Goal: Download file/media

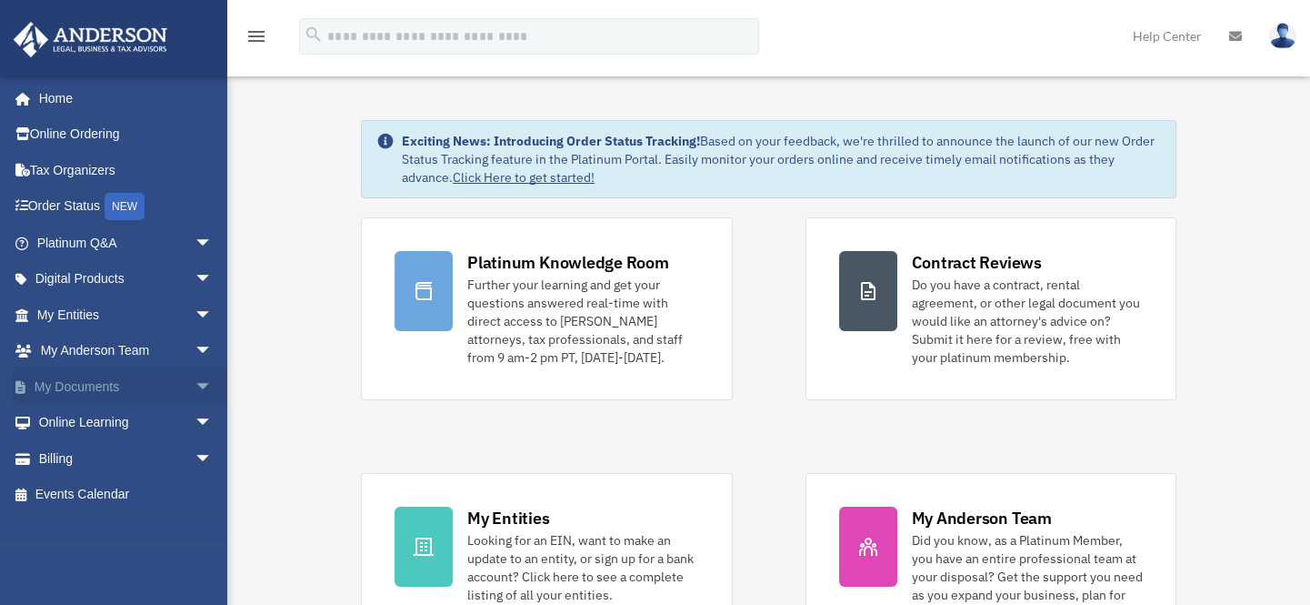
click at [121, 384] on link "My Documents arrow_drop_down" at bounding box center [126, 386] width 227 height 36
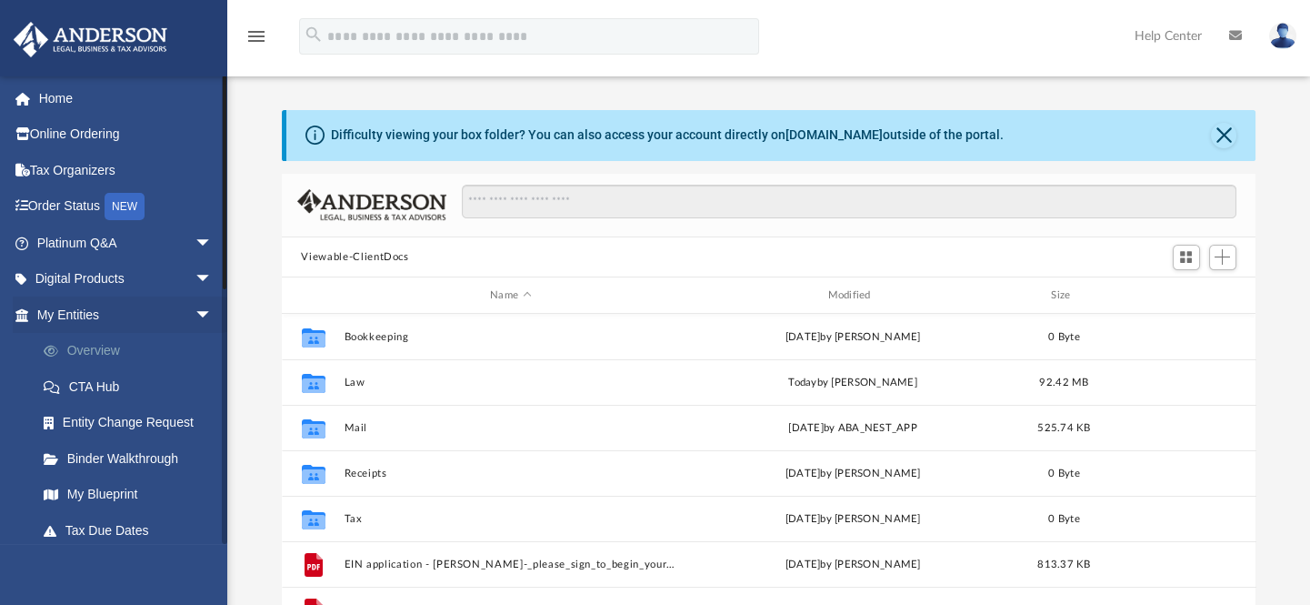
scroll to position [400, 962]
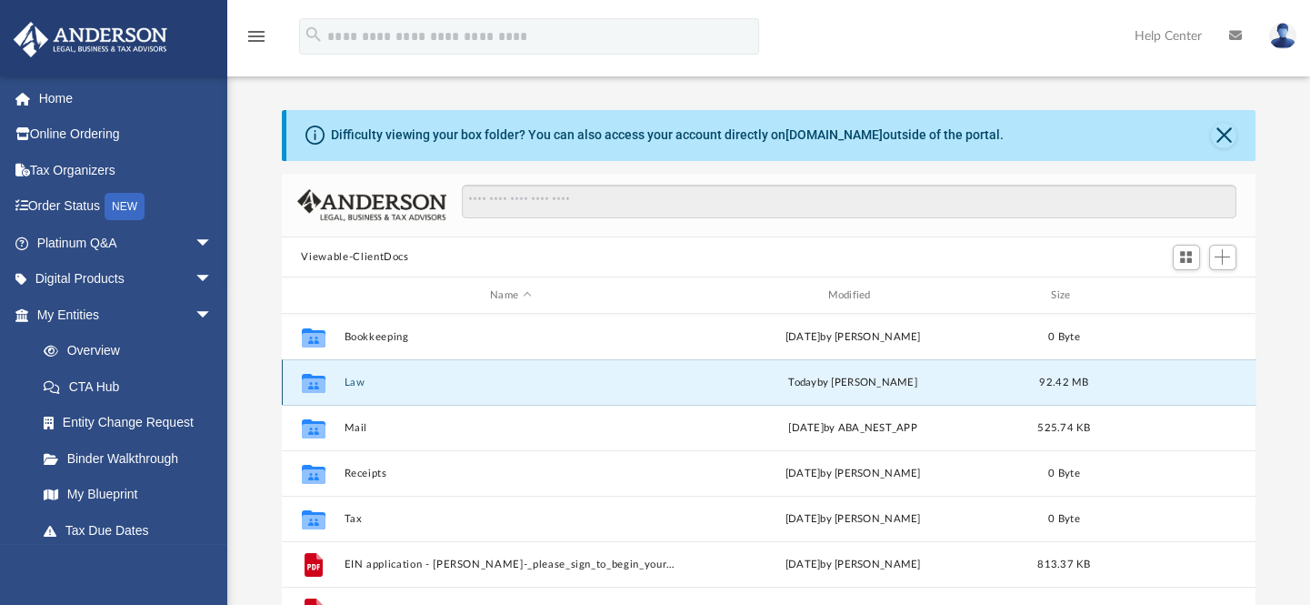
click at [351, 382] on button "Law" at bounding box center [511, 382] width 334 height 12
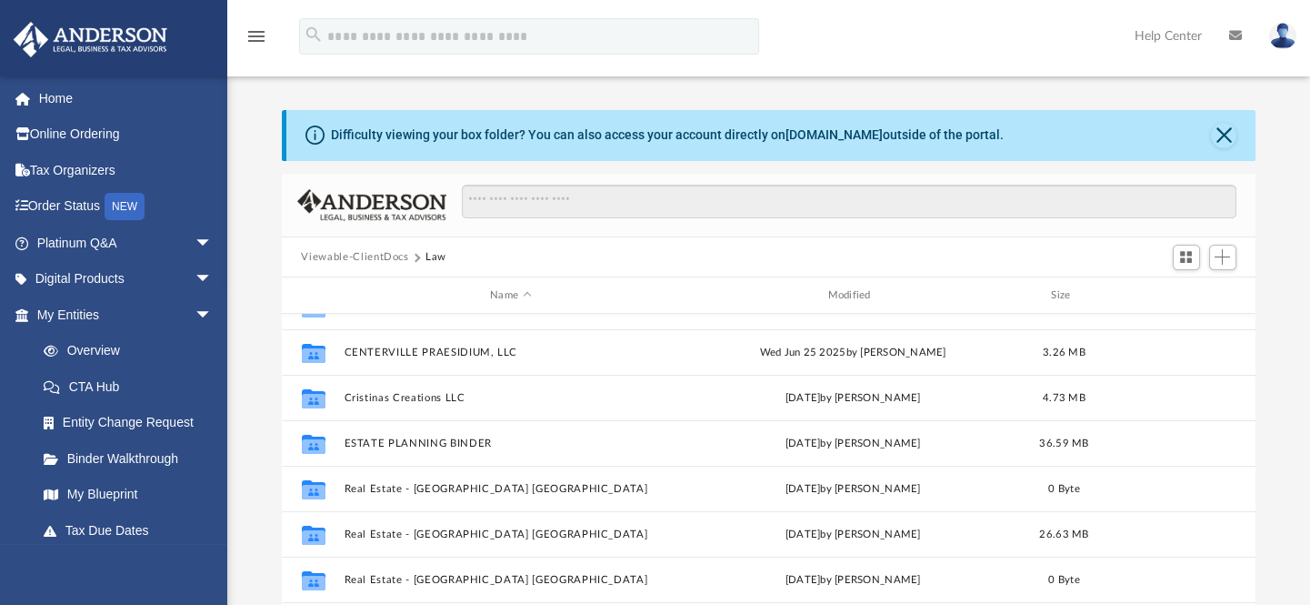
scroll to position [0, 0]
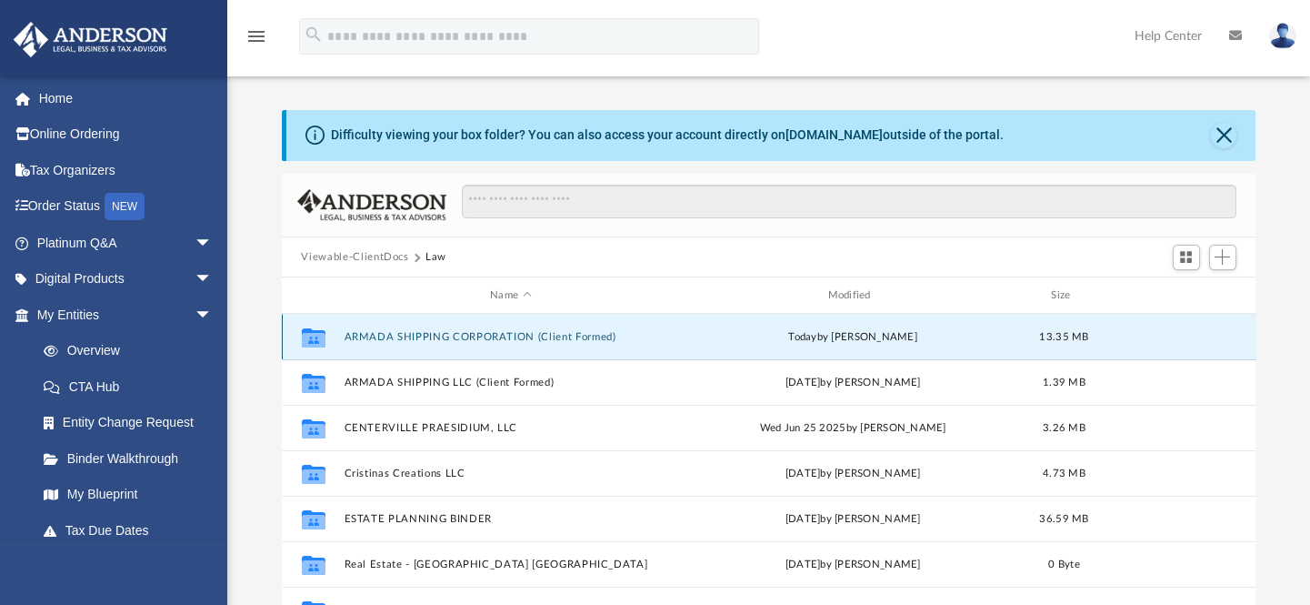
click at [476, 331] on button "ARMADA SHIPPING CORPORATION (Client Formed)" at bounding box center [511, 337] width 334 height 12
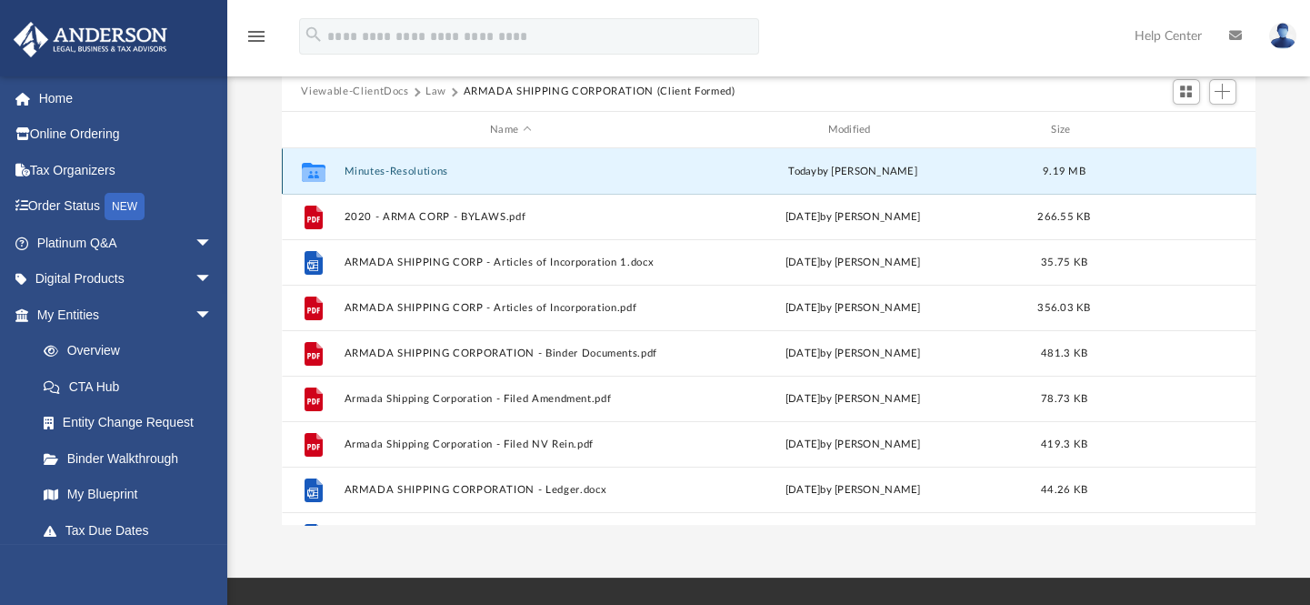
click at [415, 172] on button "Minutes-Resolutions" at bounding box center [511, 171] width 334 height 12
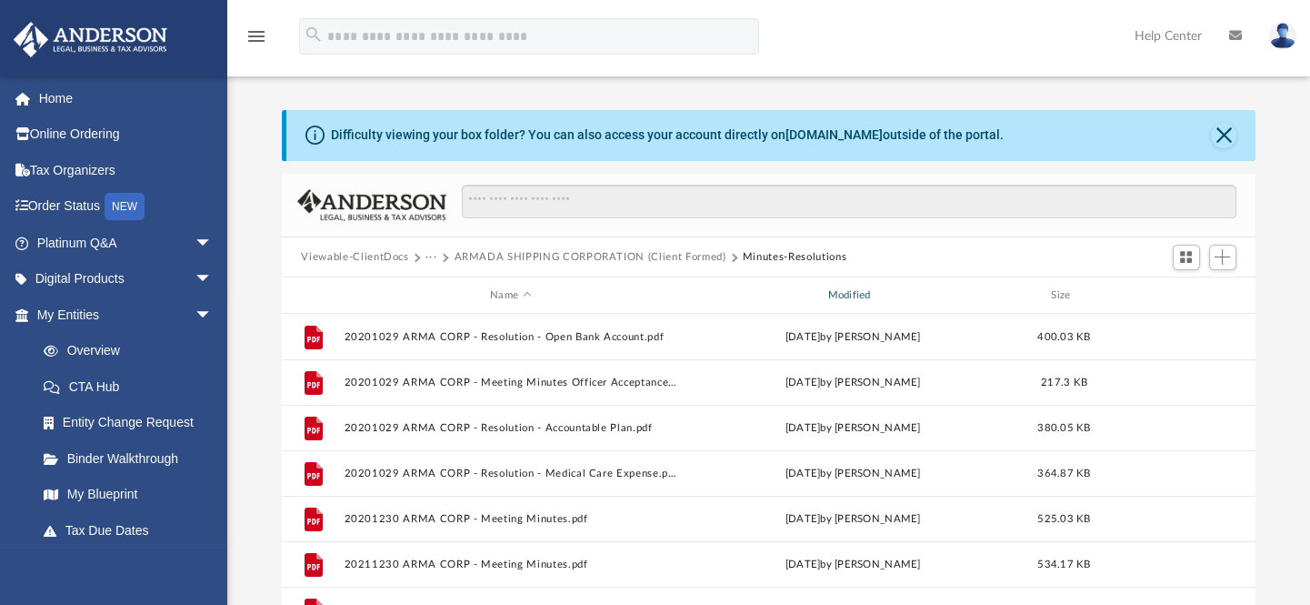
click at [853, 299] on div "Modified" at bounding box center [853, 295] width 335 height 16
click at [867, 291] on div "Modified" at bounding box center [853, 295] width 335 height 16
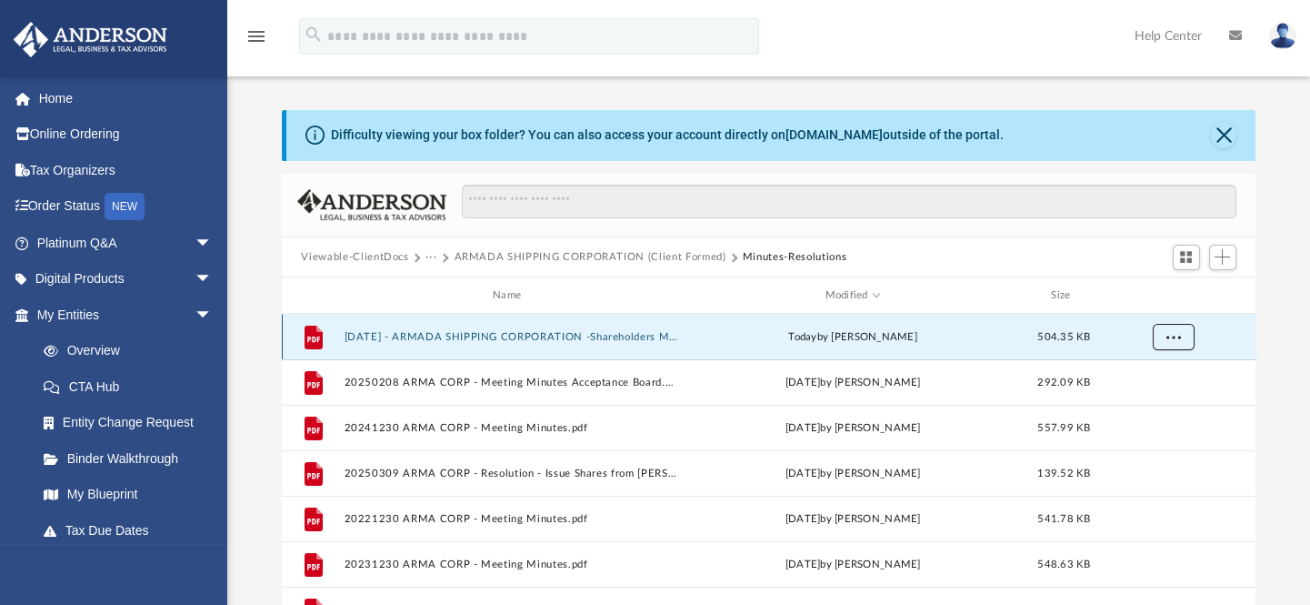
click at [1176, 336] on span "More options" at bounding box center [1173, 337] width 15 height 10
click at [1161, 405] on li "Download" at bounding box center [1156, 402] width 53 height 19
